Goal: Information Seeking & Learning: Learn about a topic

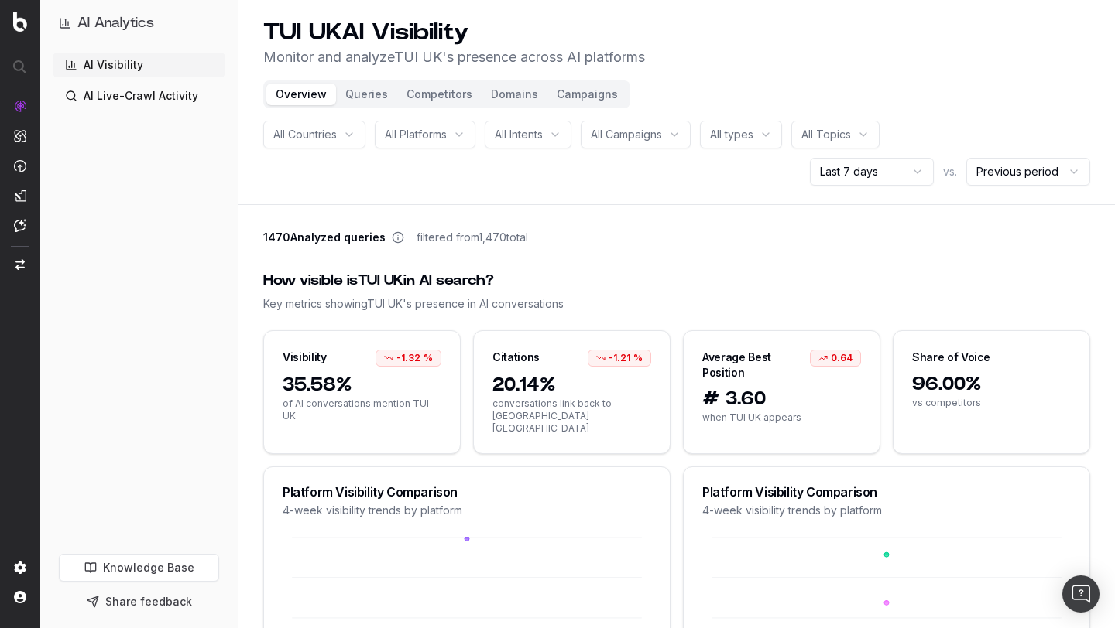
click at [367, 94] on button "Queries" at bounding box center [366, 95] width 61 height 22
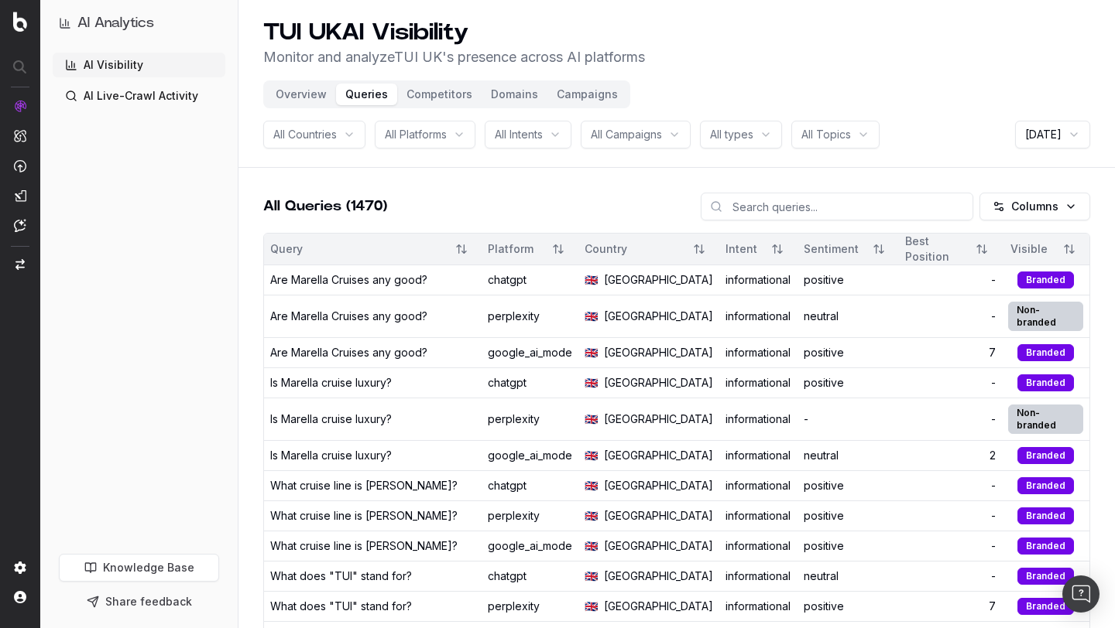
click at [444, 135] on span "All Platforms" at bounding box center [416, 134] width 62 height 15
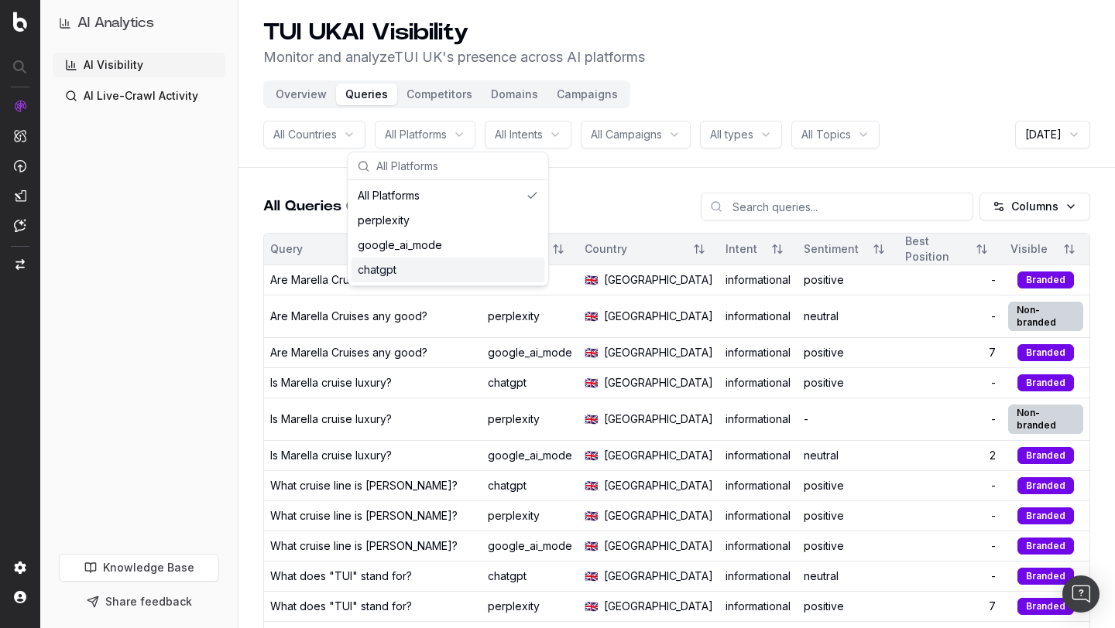
click at [385, 266] on div "chatgpt" at bounding box center [448, 270] width 194 height 25
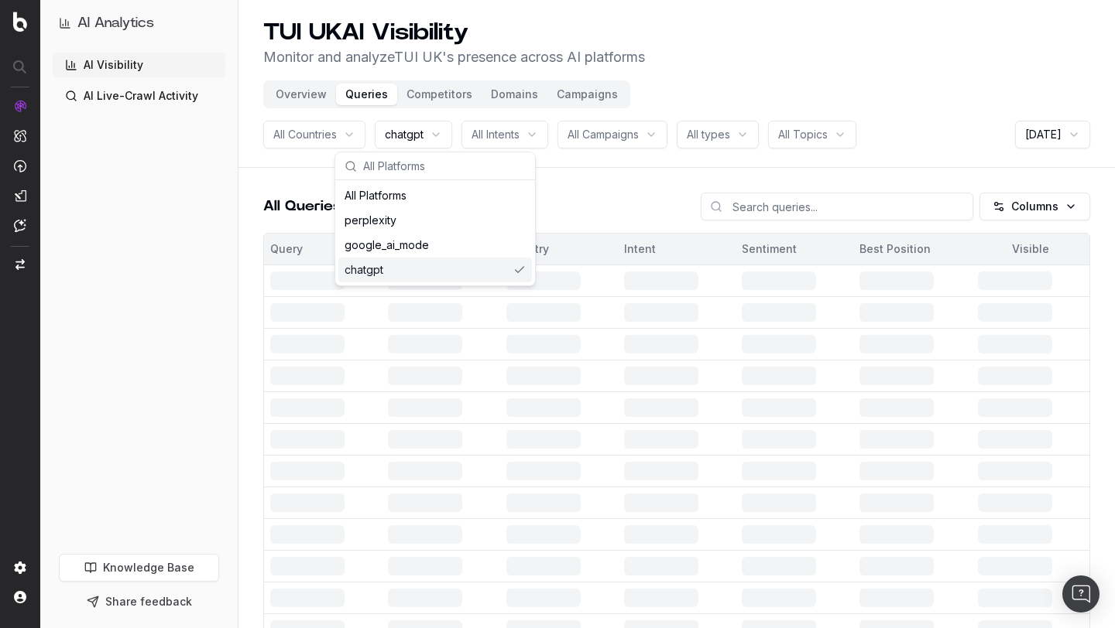
click at [230, 207] on div "AI Analytics AI Visibility AI Live-Crawl Activity Knowledge Base Share feedback" at bounding box center [138, 314] width 197 height 628
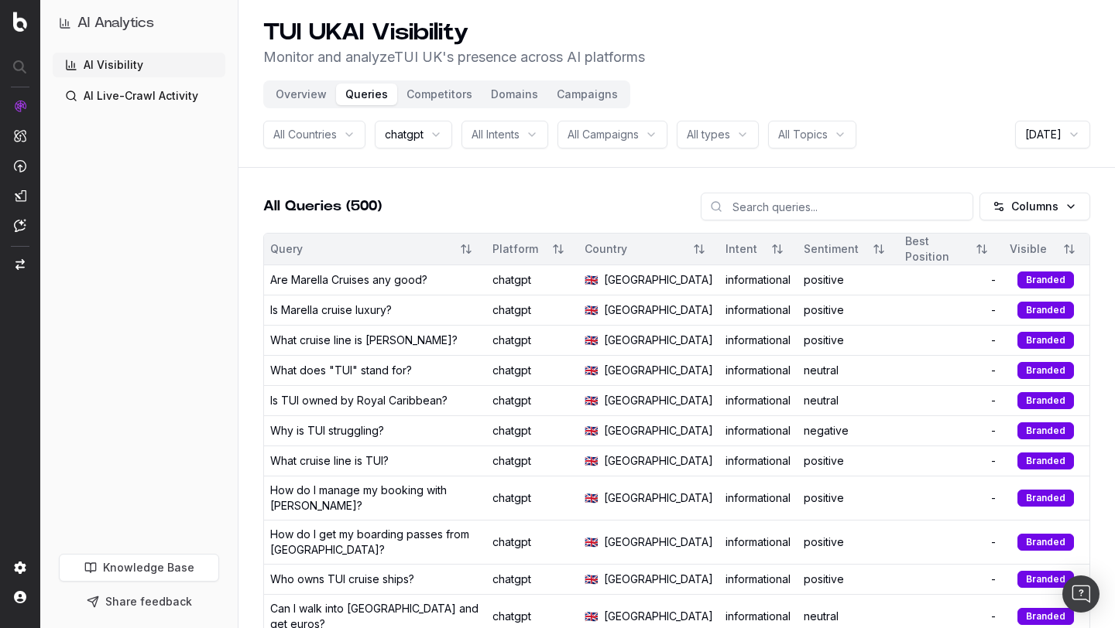
click at [480, 248] on button "Sort" at bounding box center [466, 249] width 28 height 28
